Goal: Task Accomplishment & Management: Use online tool/utility

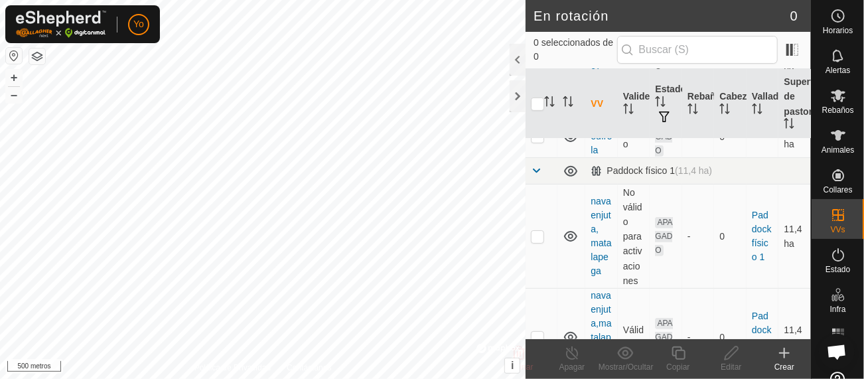
scroll to position [289, 0]
click at [540, 240] on p-checkbox at bounding box center [537, 235] width 13 height 11
checkbox input "true"
click at [522, 56] on div at bounding box center [518, 60] width 16 height 32
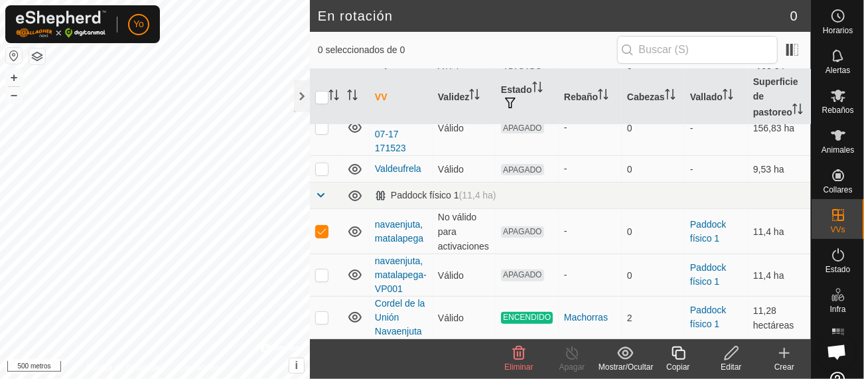
click at [675, 364] on font "Copiar" at bounding box center [677, 366] width 23 height 9
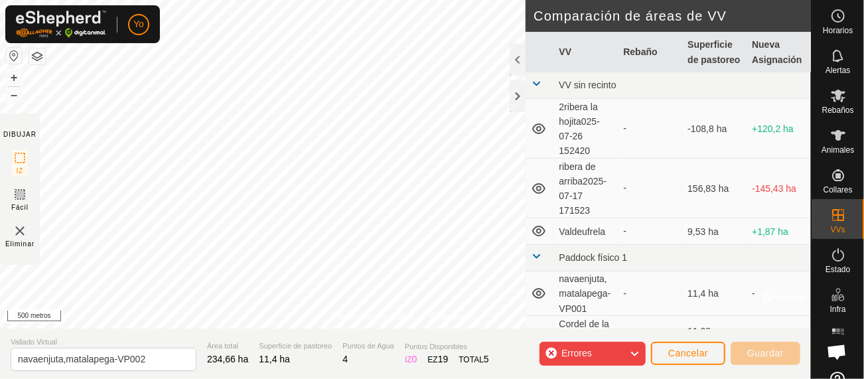
click at [591, 372] on section "Vallado Virtual navaenjuta,matalapega-VP002 Área total 234,66 ha Superficie de …" at bounding box center [405, 353] width 811 height 50
click at [599, 355] on span "Errores" at bounding box center [581, 353] width 41 height 17
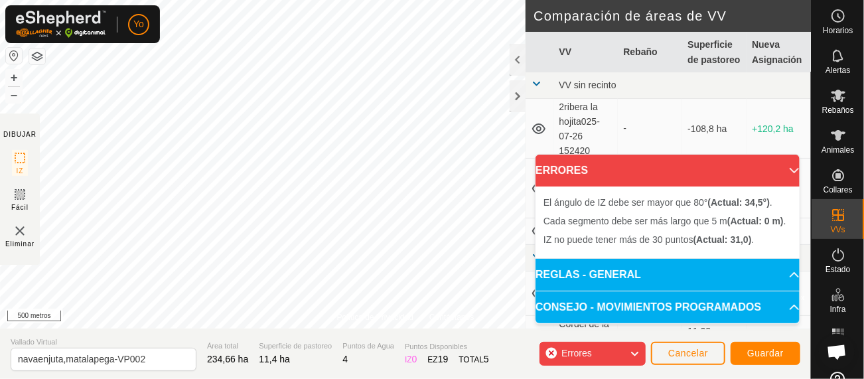
click at [627, 348] on div "Errores" at bounding box center [592, 354] width 106 height 24
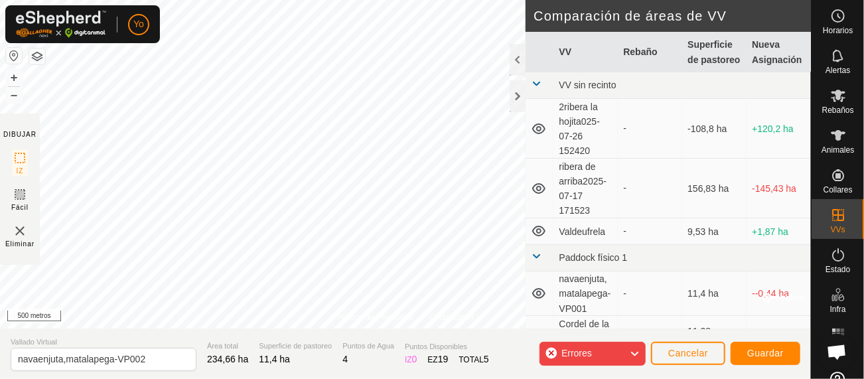
click at [631, 355] on icon at bounding box center [634, 353] width 11 height 17
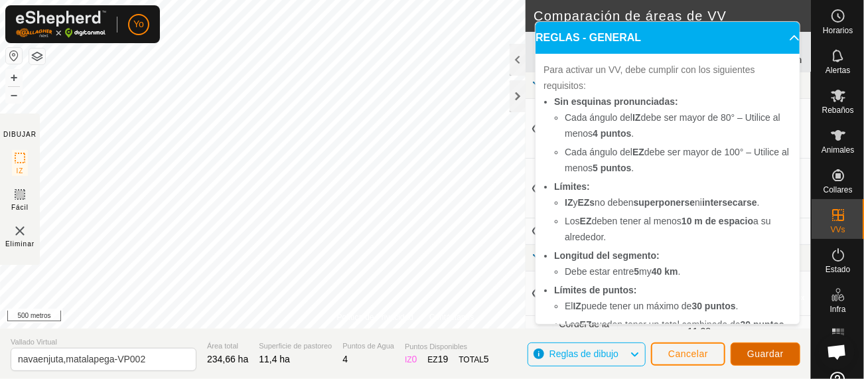
click at [764, 355] on font "Guardar" at bounding box center [765, 353] width 36 height 11
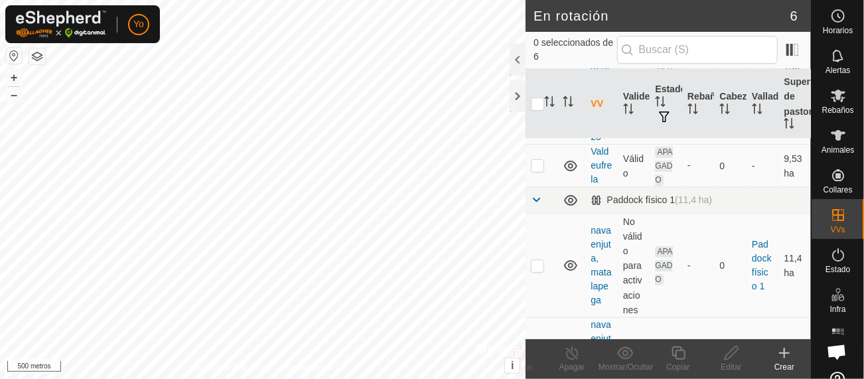
scroll to position [281, 0]
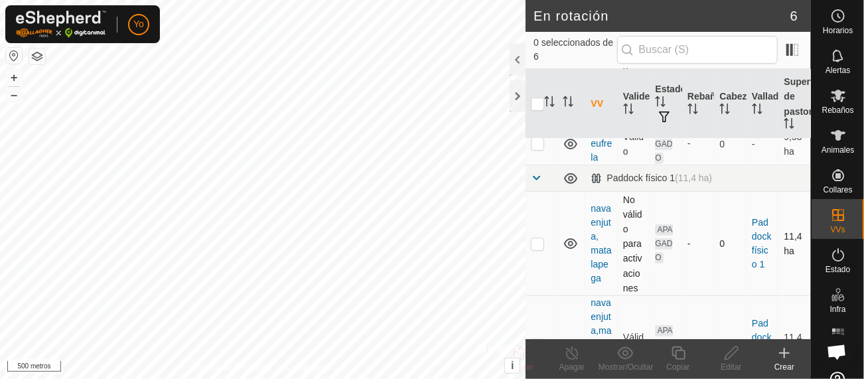
click at [535, 249] on p-checkbox at bounding box center [537, 243] width 13 height 11
checkbox input "true"
click at [677, 350] on icon at bounding box center [678, 352] width 13 height 13
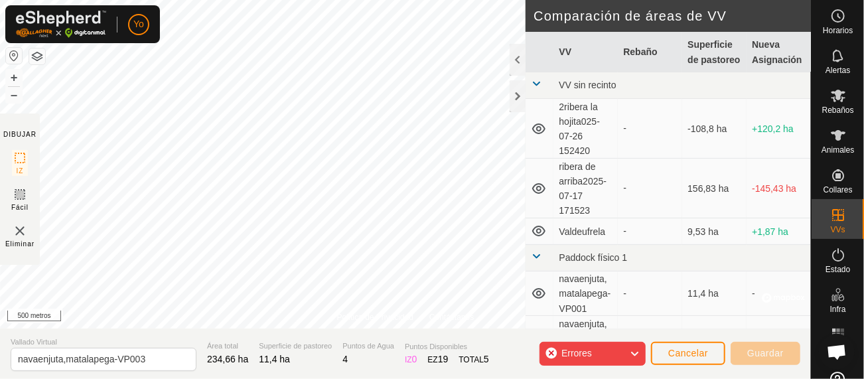
click at [626, 349] on div "Errores" at bounding box center [592, 354] width 106 height 24
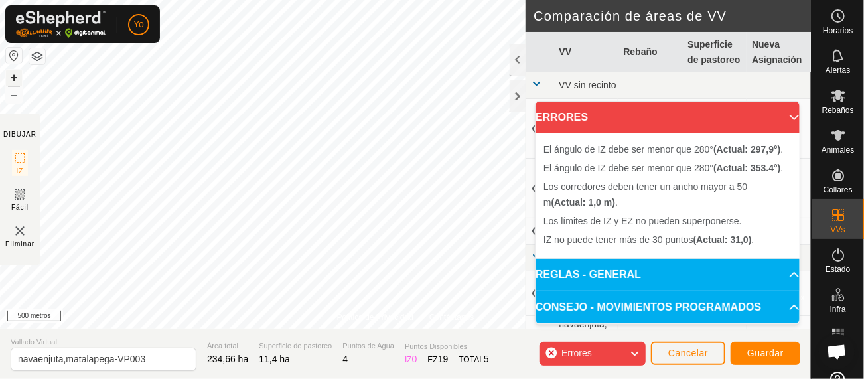
click at [9, 76] on button "+" at bounding box center [14, 78] width 16 height 16
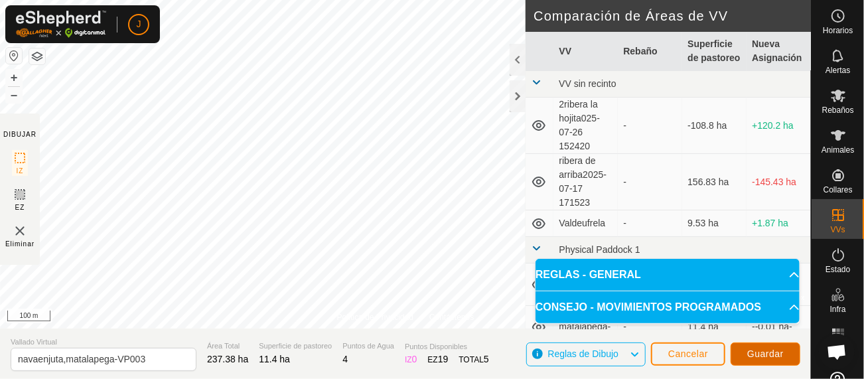
click at [762, 349] on span "Guardar" at bounding box center [765, 353] width 36 height 11
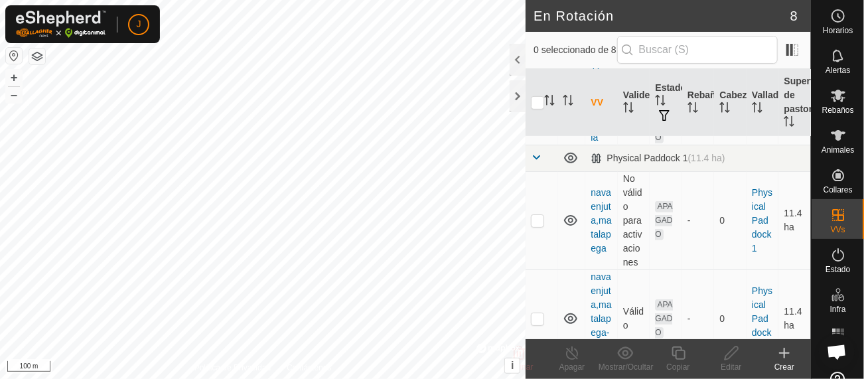
scroll to position [300, 0]
click at [539, 224] on p-checkbox at bounding box center [537, 219] width 13 height 11
checkbox input "true"
click at [675, 354] on icon at bounding box center [678, 352] width 13 height 13
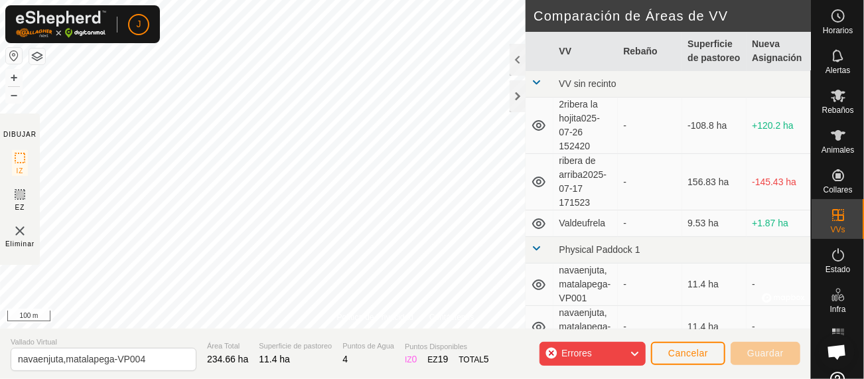
click at [630, 356] on icon at bounding box center [634, 353] width 11 height 17
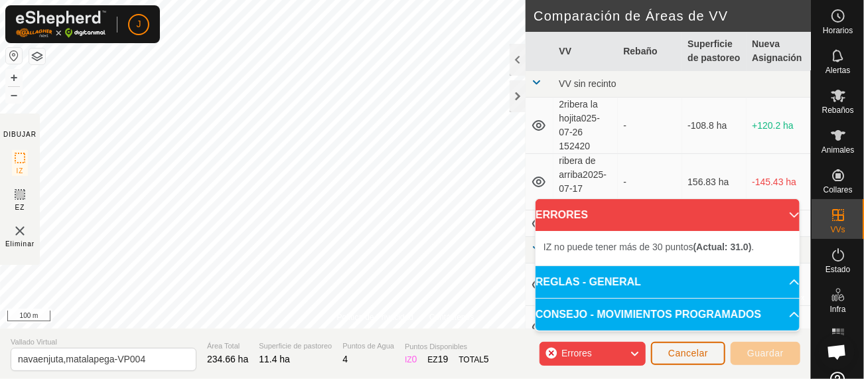
click at [681, 346] on button "Cancelar" at bounding box center [688, 353] width 74 height 23
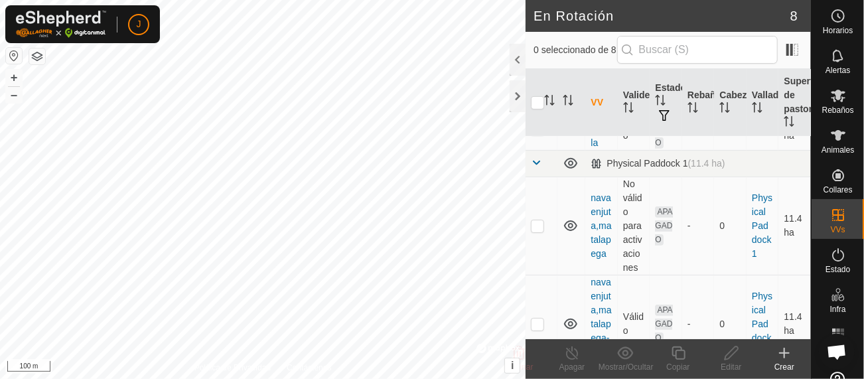
scroll to position [307, 0]
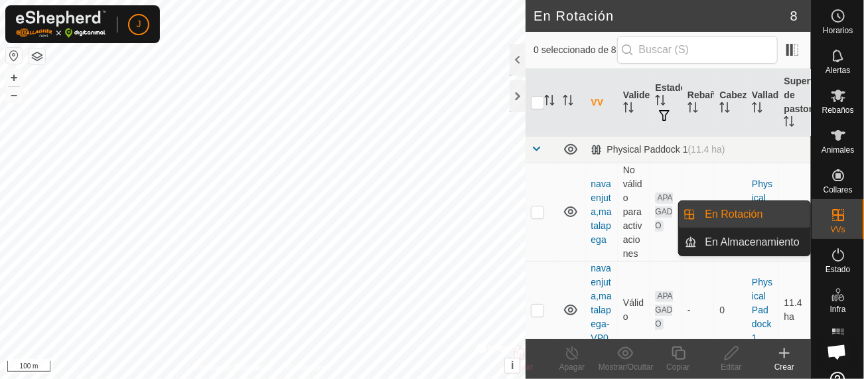
click at [737, 214] on link "En Rotación" at bounding box center [753, 214] width 113 height 27
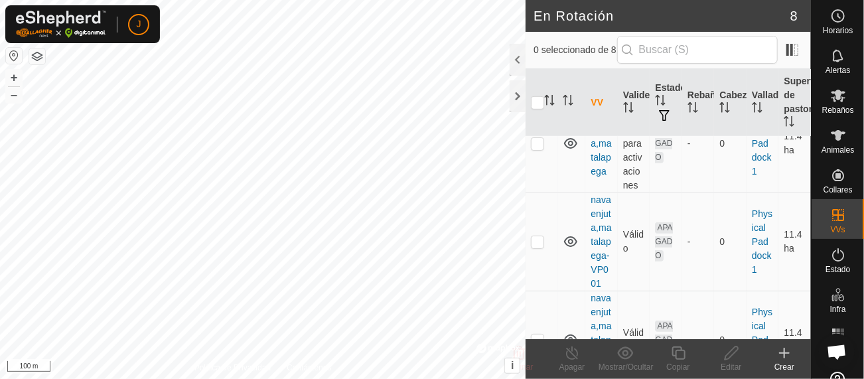
scroll to position [377, 0]
click at [536, 147] on p-checkbox at bounding box center [537, 142] width 13 height 11
checkbox input "true"
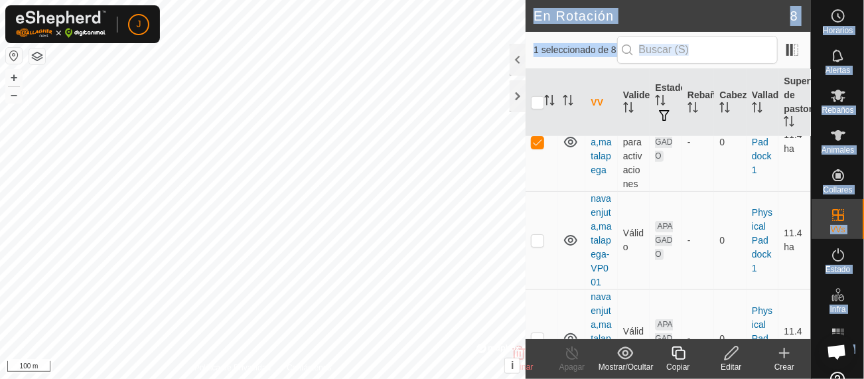
drag, startPoint x: 811, startPoint y: 218, endPoint x: 804, endPoint y: 253, distance: 35.9
click at [804, 253] on div "Horarios Alertas Rebaños Animales Collares VVs Estado Infra Mapa de Calor Ayuda…" at bounding box center [432, 189] width 864 height 379
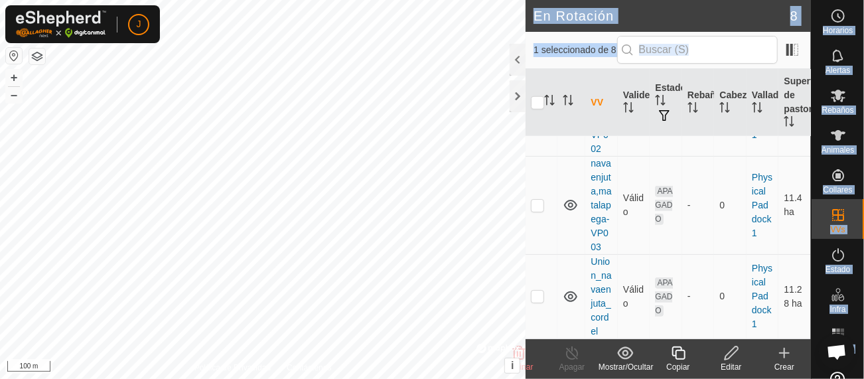
scroll to position [675, 0]
click at [514, 66] on div at bounding box center [518, 60] width 16 height 32
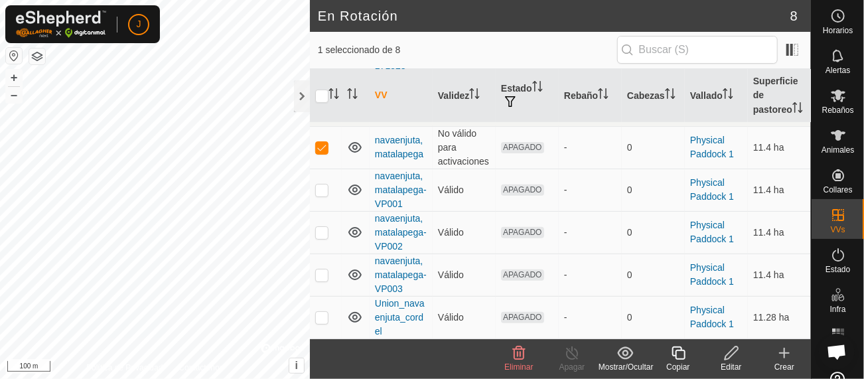
scroll to position [214, 0]
click at [305, 99] on div at bounding box center [302, 96] width 16 height 32
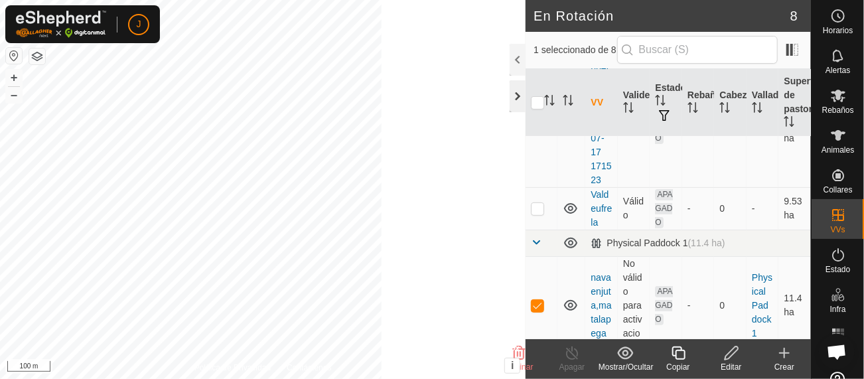
scroll to position [675, 0]
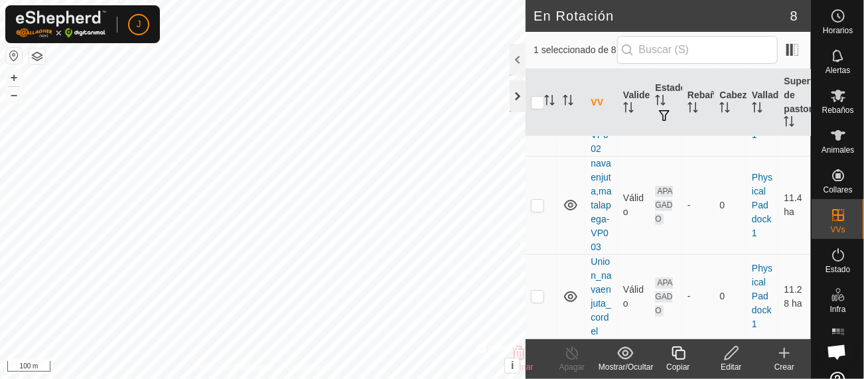
click at [521, 92] on div at bounding box center [518, 96] width 16 height 32
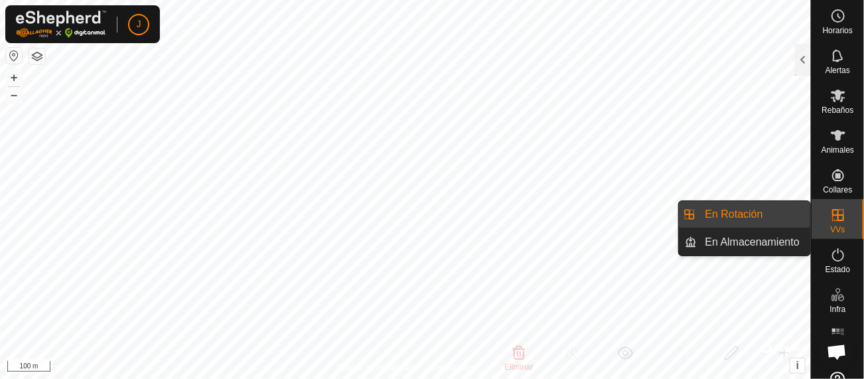
click at [837, 221] on icon at bounding box center [838, 215] width 16 height 16
click at [778, 218] on link "En Rotación" at bounding box center [753, 214] width 113 height 27
